Goal: Task Accomplishment & Management: Manage account settings

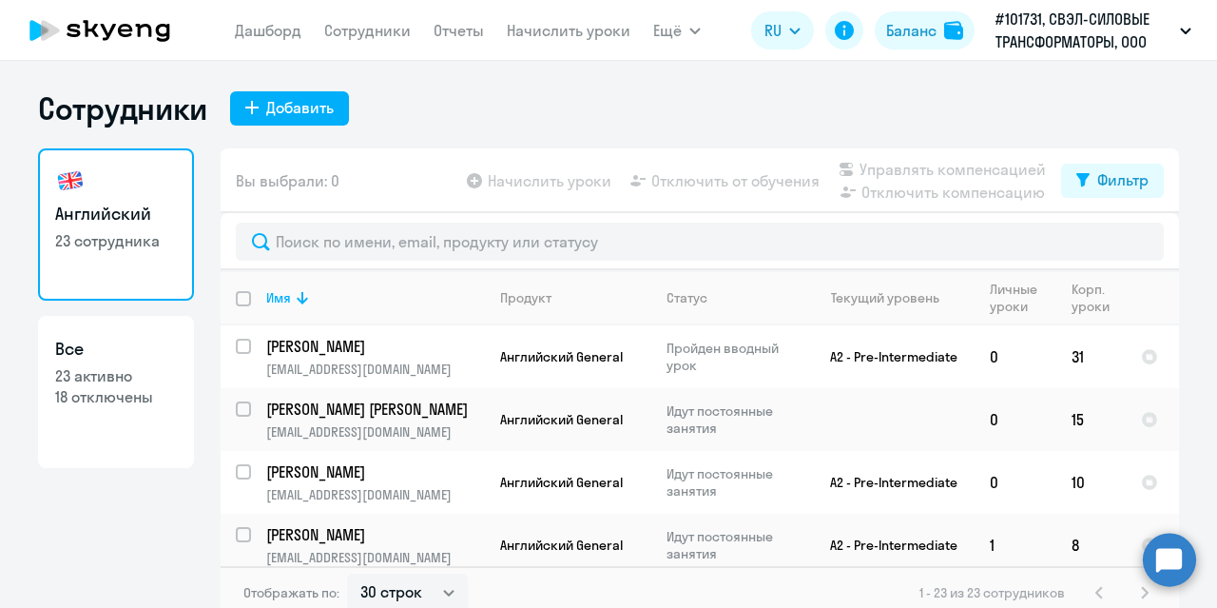
select select "30"
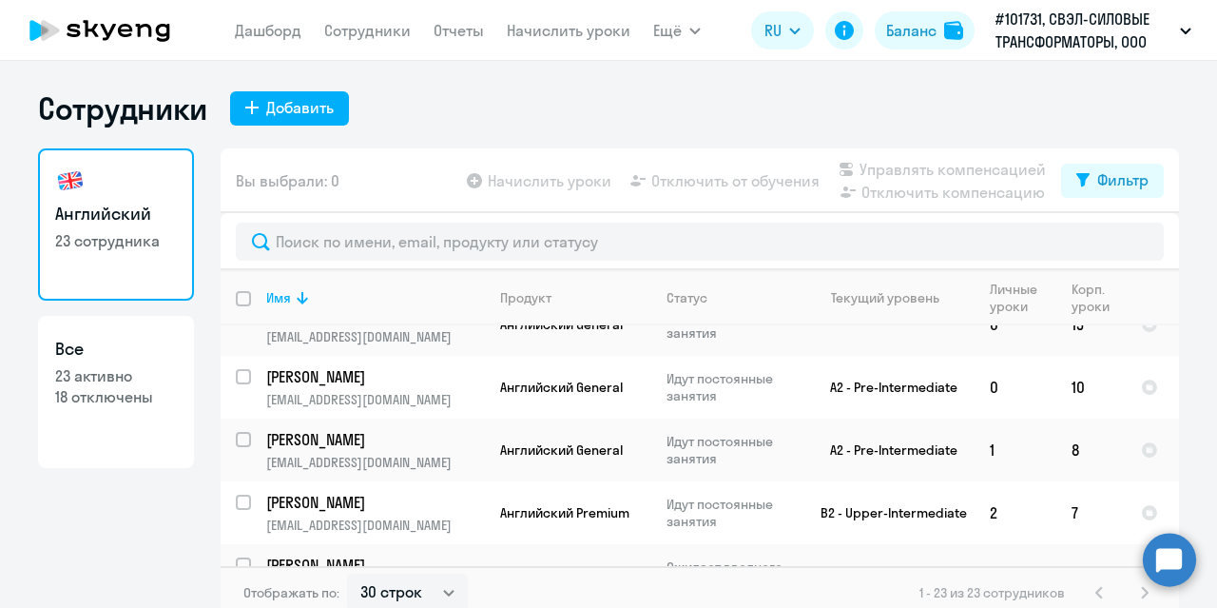
scroll to position [190, 0]
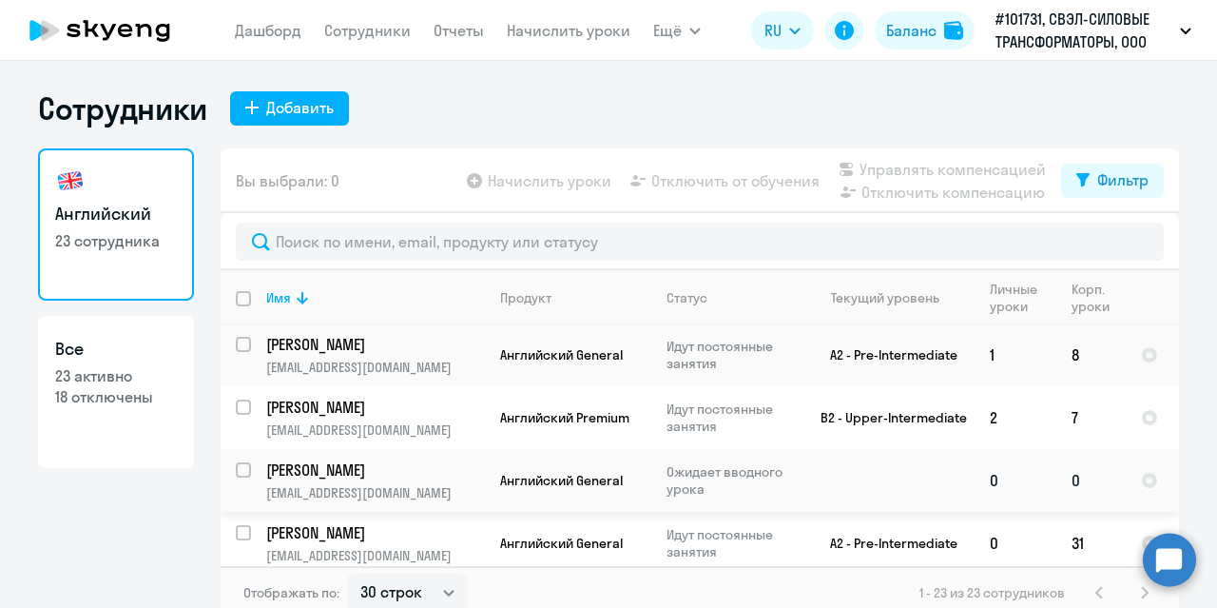
click at [428, 469] on p "[PERSON_NAME]" at bounding box center [373, 469] width 215 height 21
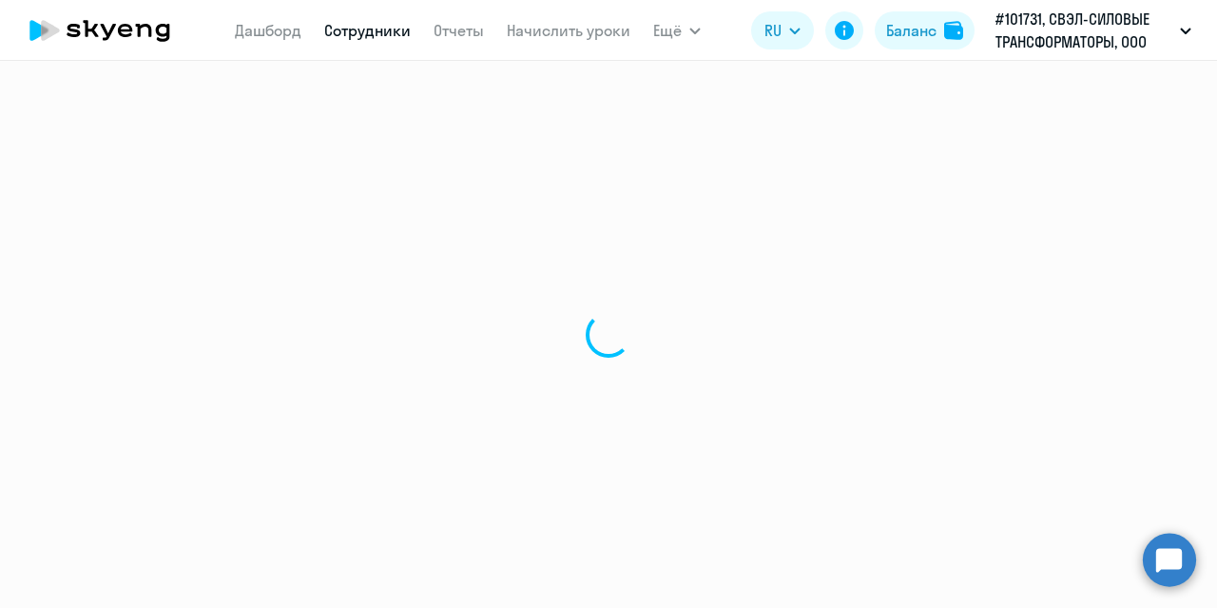
select select "english"
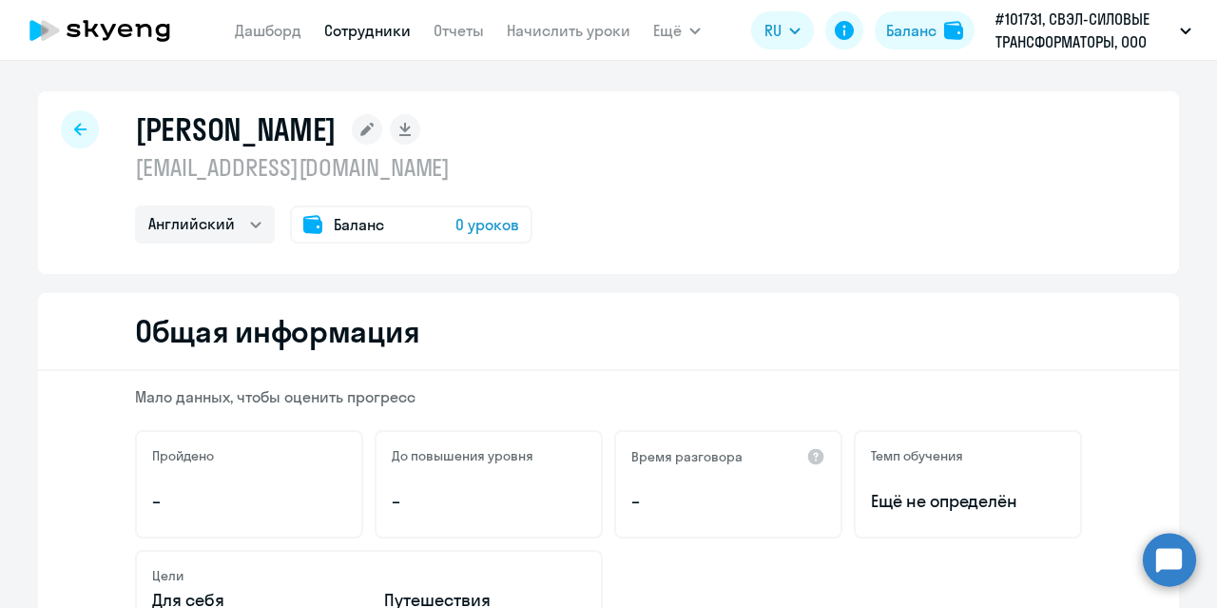
select select "30"
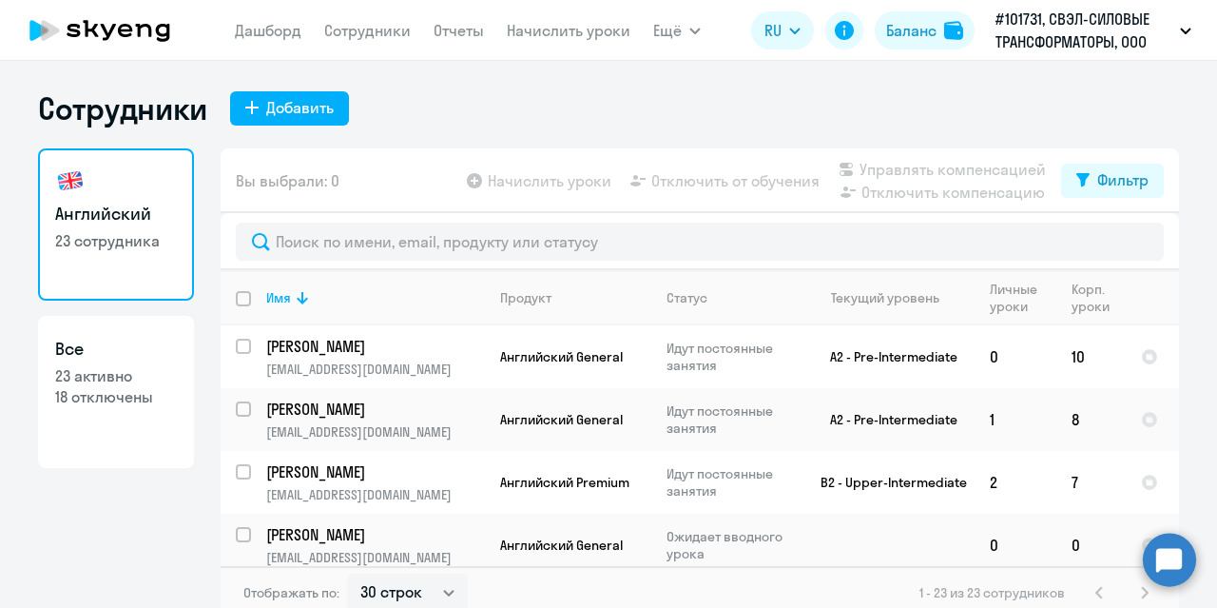
scroll to position [190, 0]
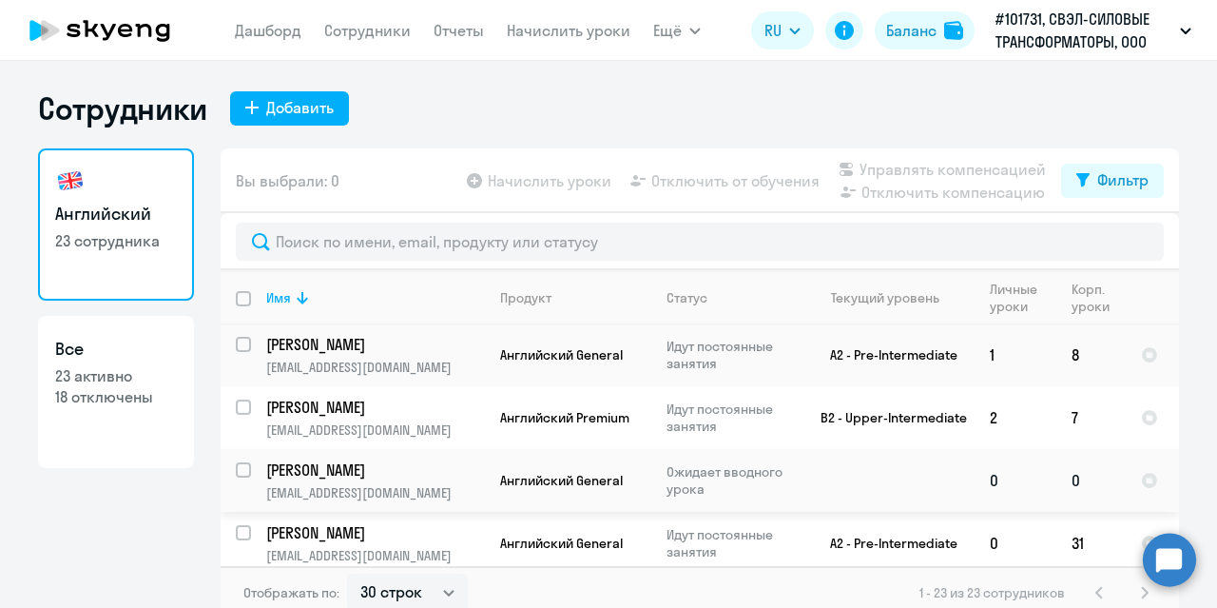
click at [242, 463] on input "select row 42384560" at bounding box center [255, 481] width 38 height 38
checkbox input "true"
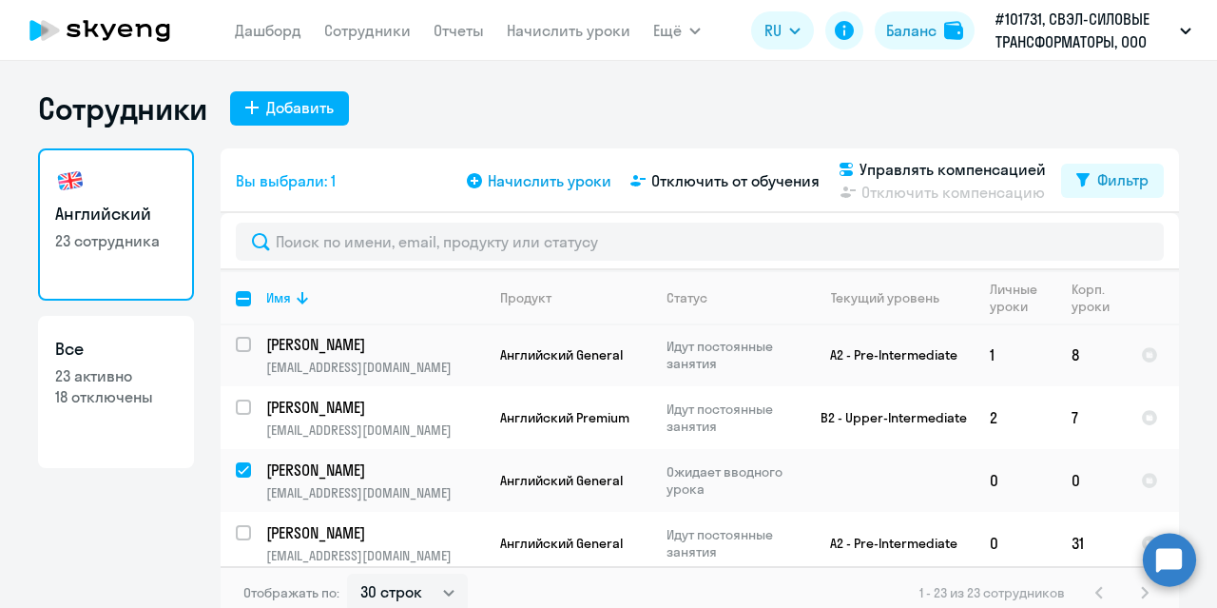
click at [515, 183] on span "Начислить уроки" at bounding box center [550, 180] width 124 height 23
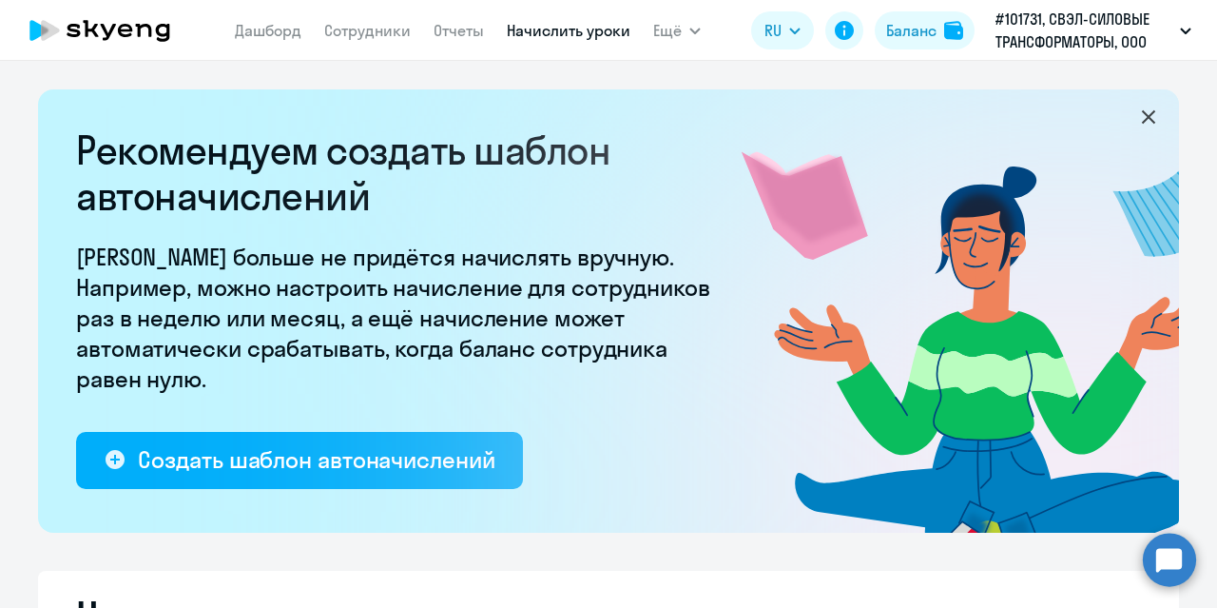
select select "10"
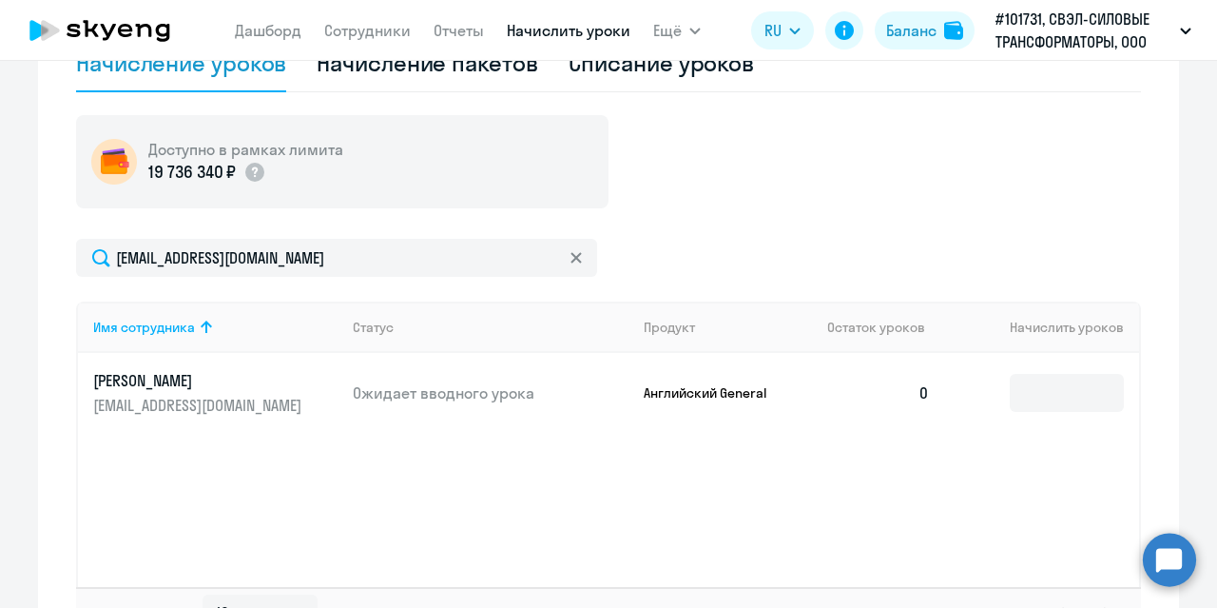
scroll to position [666, 0]
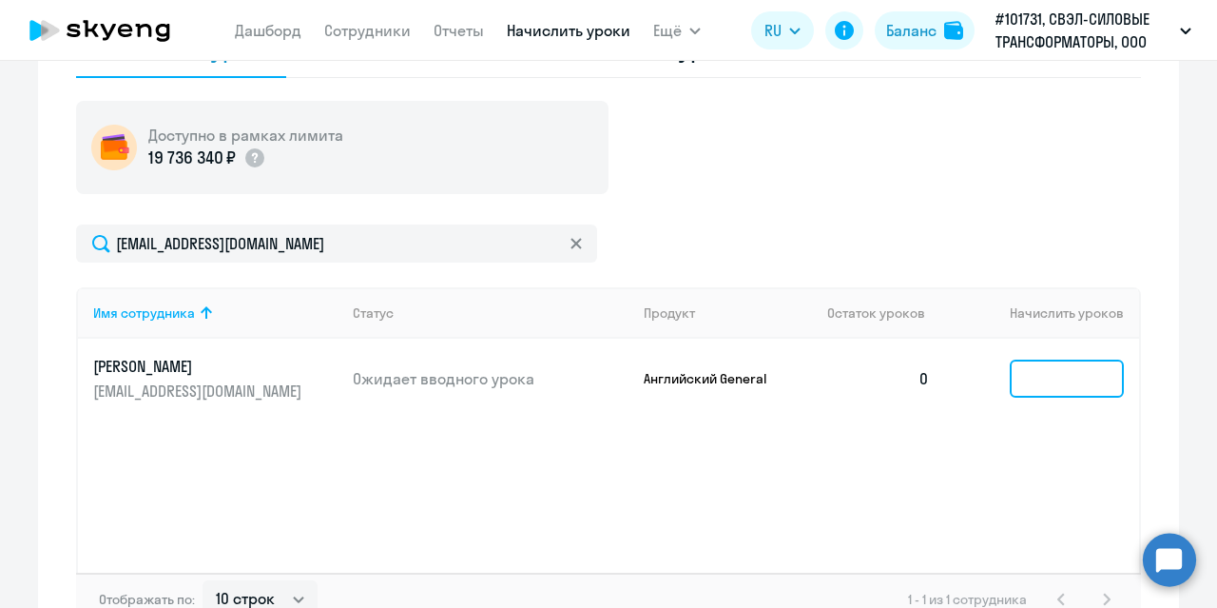
click at [1067, 377] on input at bounding box center [1067, 378] width 114 height 38
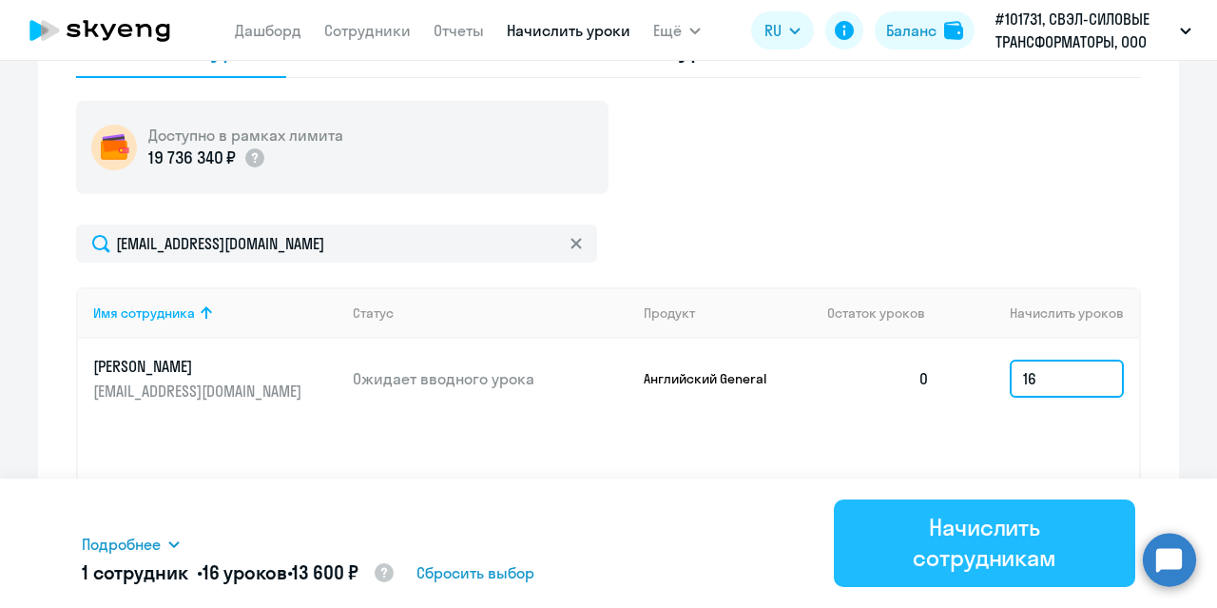
type input "16"
click at [1002, 540] on div "Начислить сотрудникам" at bounding box center [985, 542] width 248 height 61
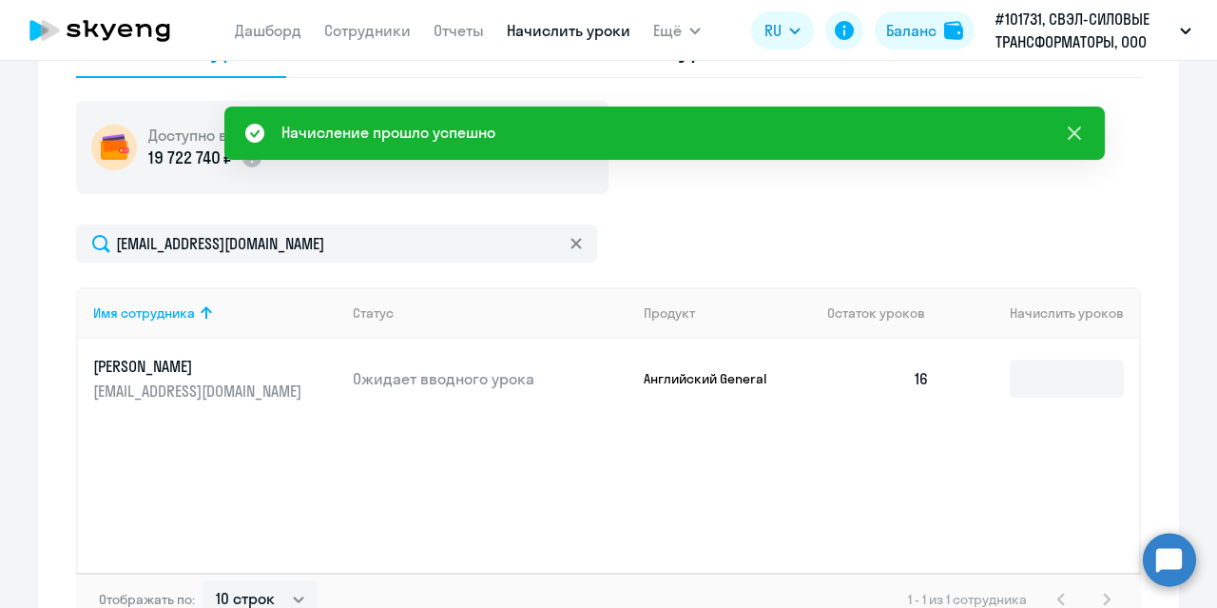
click at [1080, 128] on icon at bounding box center [1074, 133] width 23 height 23
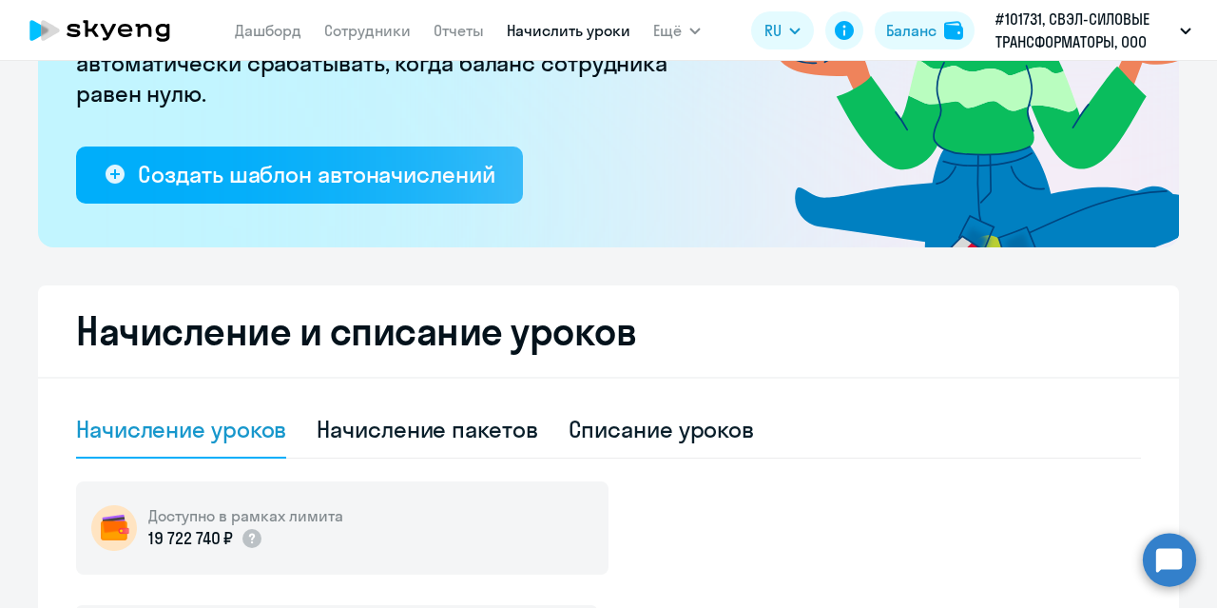
scroll to position [0, 0]
